Goal: Information Seeking & Learning: Learn about a topic

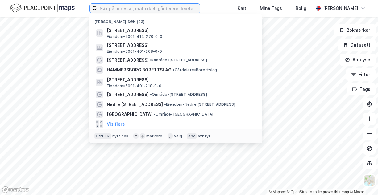
click at [156, 7] on input at bounding box center [148, 8] width 103 height 9
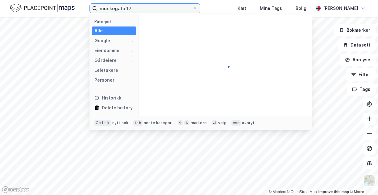
type input "munkegata 17"
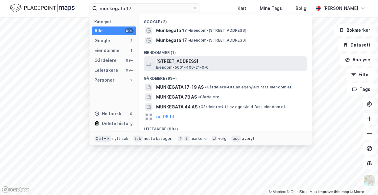
click at [207, 61] on span "[STREET_ADDRESS]" at bounding box center [230, 61] width 148 height 7
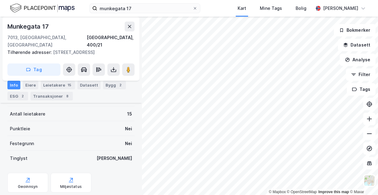
scroll to position [123, 0]
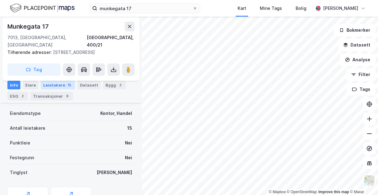
click at [53, 88] on div "Leietakere 15" at bounding box center [58, 85] width 34 height 9
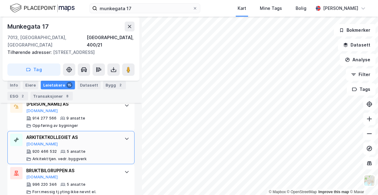
scroll to position [401, 0]
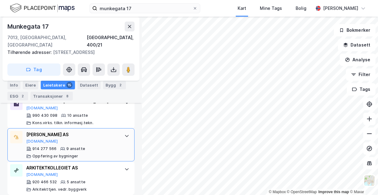
click at [124, 133] on icon at bounding box center [126, 135] width 5 height 5
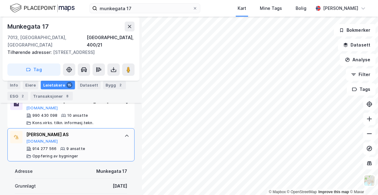
click at [124, 133] on icon at bounding box center [126, 135] width 5 height 5
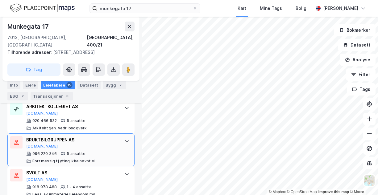
scroll to position [432, 0]
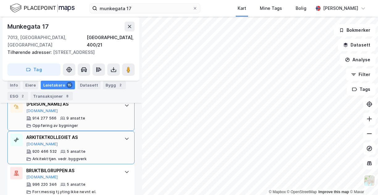
click at [124, 136] on icon at bounding box center [126, 138] width 5 height 5
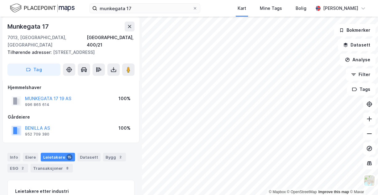
scroll to position [0, 0]
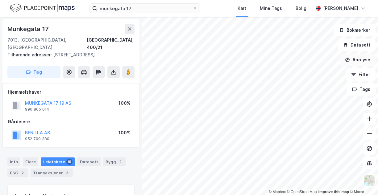
click at [372, 62] on button "Analyse" at bounding box center [357, 60] width 36 height 12
